Goal: Transaction & Acquisition: Download file/media

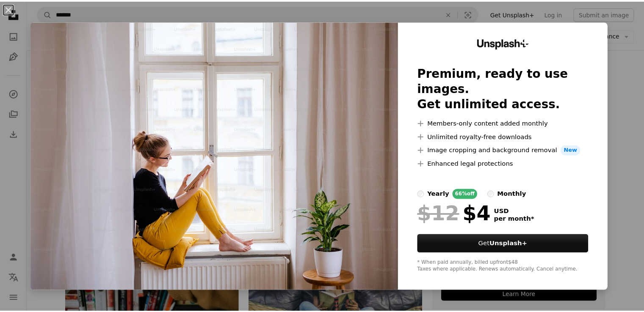
scroll to position [127, 0]
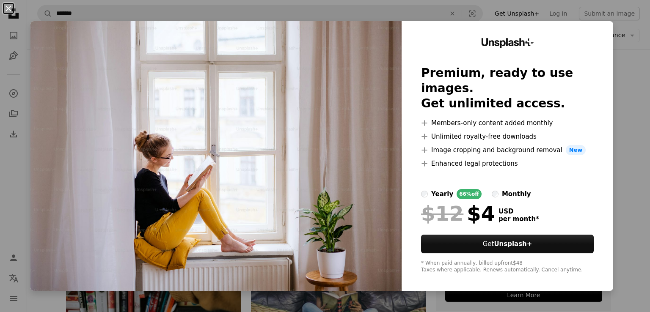
click at [12, 11] on button "An X shape" at bounding box center [8, 8] width 10 height 10
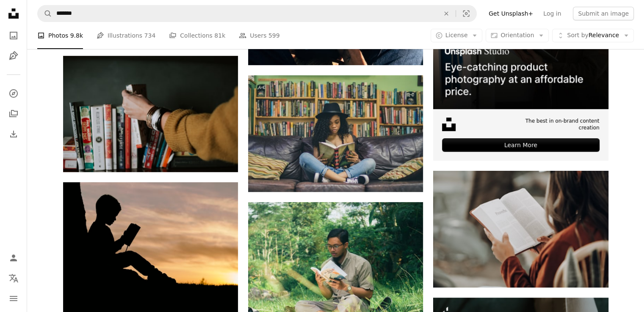
scroll to position [296, 0]
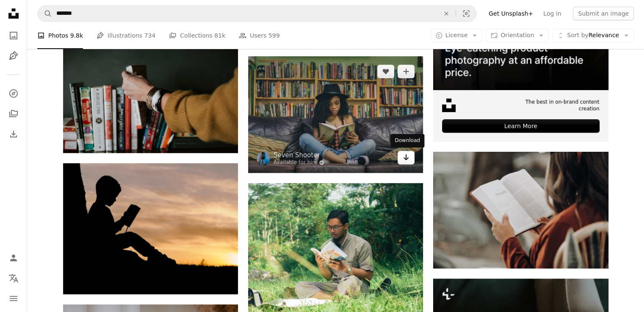
click at [410, 158] on link "Arrow pointing down" at bounding box center [405, 158] width 17 height 14
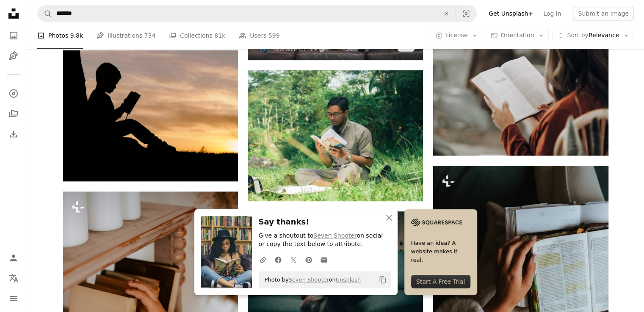
scroll to position [423, 0]
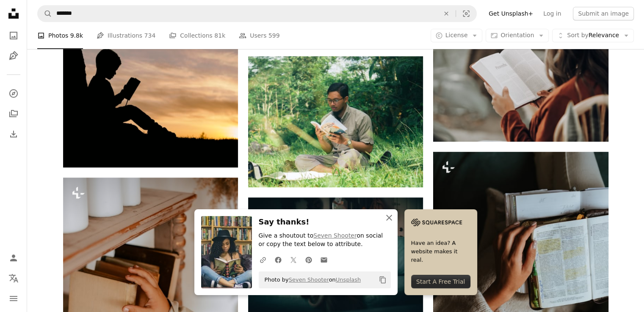
click at [389, 219] on icon "button" at bounding box center [389, 218] width 6 height 6
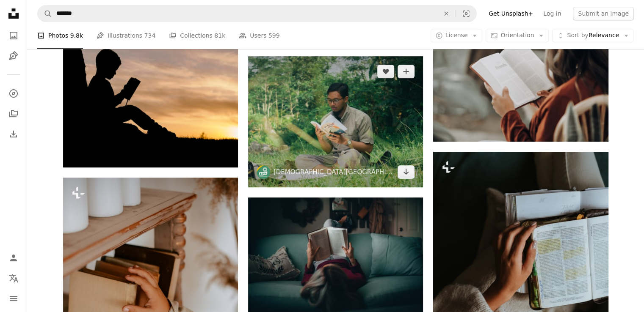
drag, startPoint x: 338, startPoint y: 121, endPoint x: 294, endPoint y: 134, distance: 46.3
click at [294, 134] on img at bounding box center [335, 121] width 175 height 131
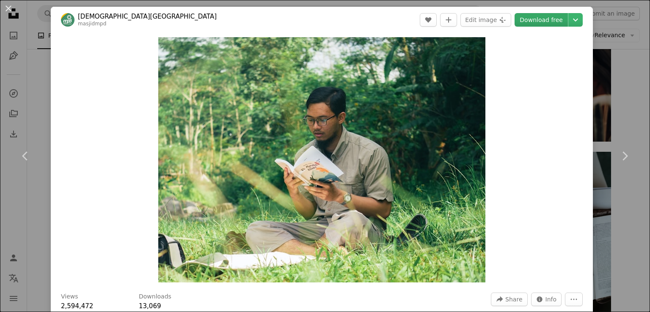
click at [530, 17] on link "Download free" at bounding box center [541, 20] width 53 height 14
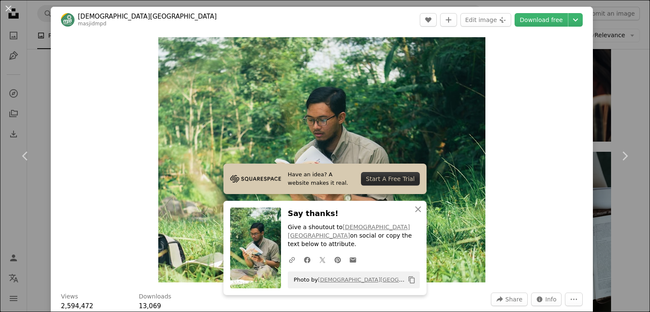
click at [608, 68] on div "An X shape Chevron left Chevron right Have an idea? A website makes it real. St…" at bounding box center [325, 156] width 650 height 312
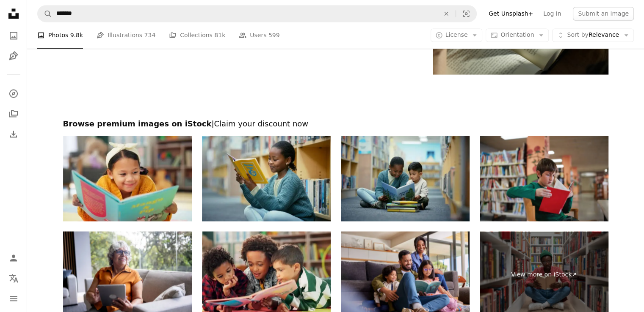
scroll to position [1439, 0]
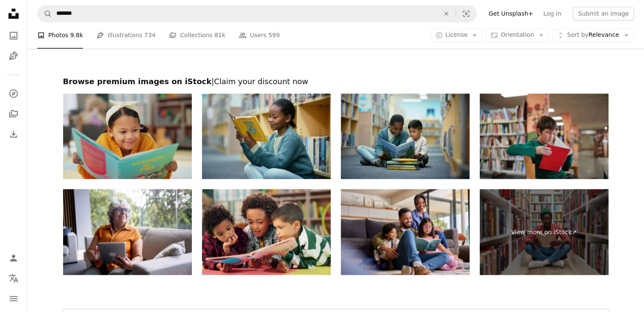
click at [96, 153] on img at bounding box center [127, 137] width 129 height 86
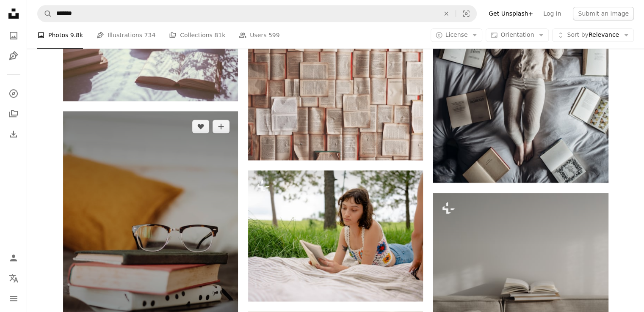
scroll to position [974, 0]
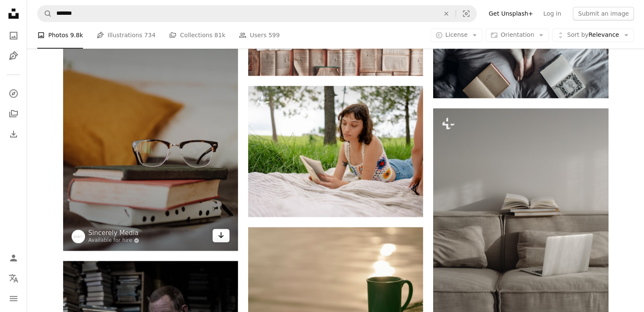
click at [217, 240] on link "Arrow pointing down" at bounding box center [220, 236] width 17 height 14
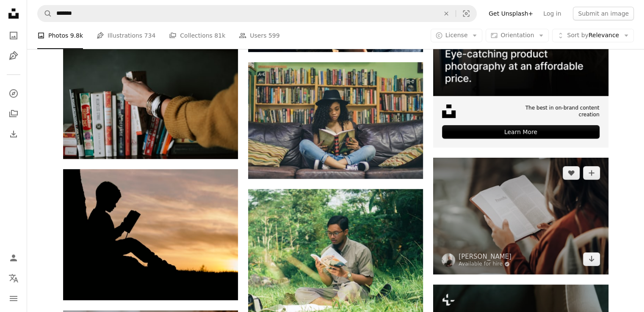
scroll to position [339, 0]
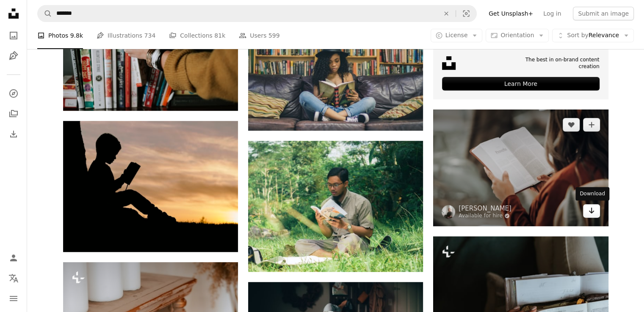
click at [593, 209] on icon "Arrow pointing down" at bounding box center [591, 211] width 7 height 10
